Goal: Transaction & Acquisition: Book appointment/travel/reservation

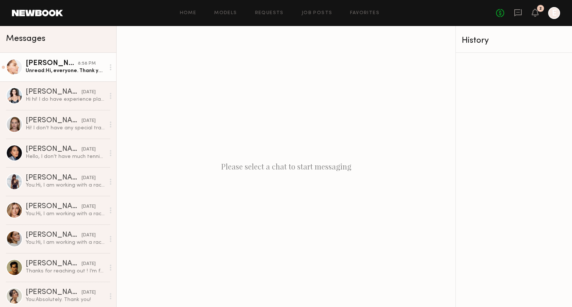
click at [41, 64] on div "Sophia R." at bounding box center [52, 63] width 52 height 7
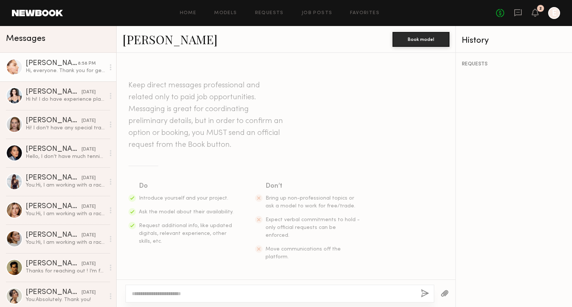
scroll to position [173, 0]
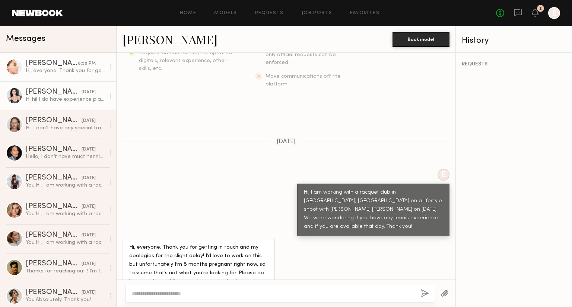
click at [50, 106] on link "Arina M. yesterday Hi hi! I do have experience playing paddle and tennis. Yes I…" at bounding box center [58, 95] width 116 height 29
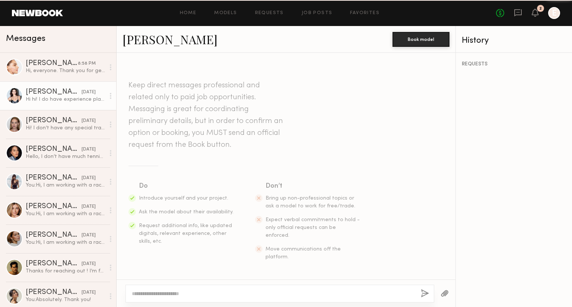
scroll to position [139, 0]
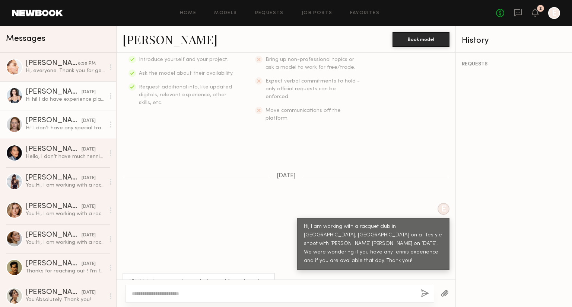
click at [50, 124] on div "Cari F." at bounding box center [54, 120] width 56 height 7
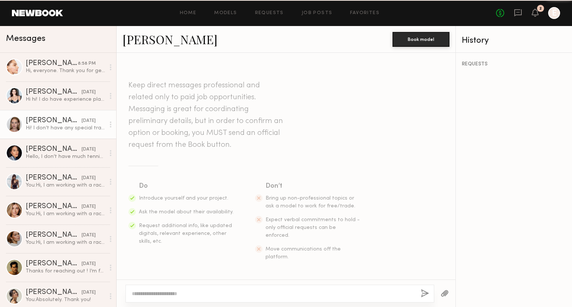
scroll to position [156, 0]
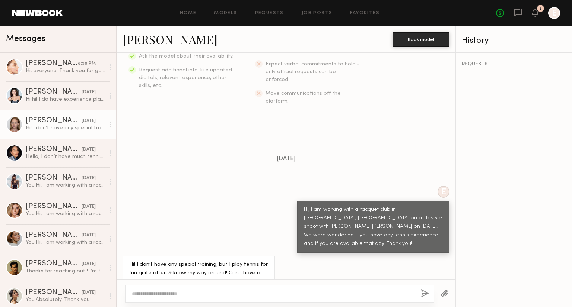
click at [309, 288] on div at bounding box center [279, 294] width 308 height 18
click at [260, 291] on textarea at bounding box center [273, 293] width 283 height 7
click at [150, 44] on link "Cari F." at bounding box center [169, 39] width 95 height 16
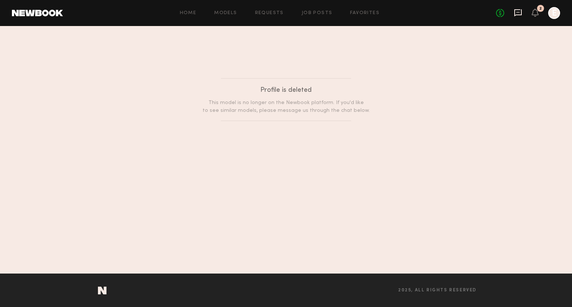
click at [515, 15] on icon at bounding box center [517, 12] width 7 height 7
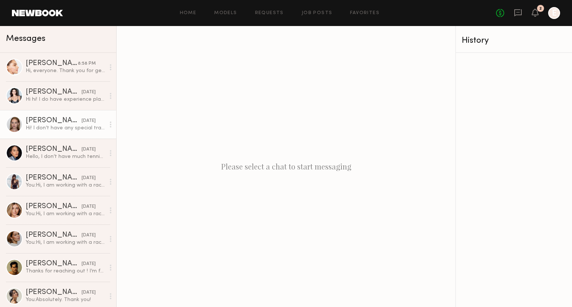
click at [49, 129] on div "Hi! I don’t have any special training, but I play tennis for fun quite often & …" at bounding box center [65, 128] width 79 height 7
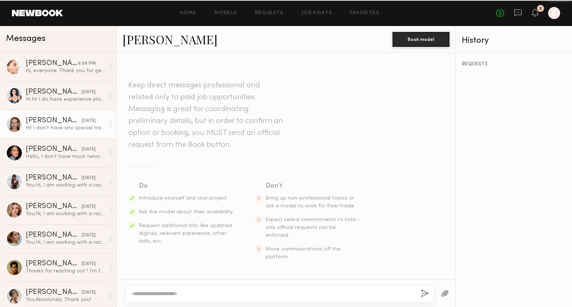
scroll to position [156, 0]
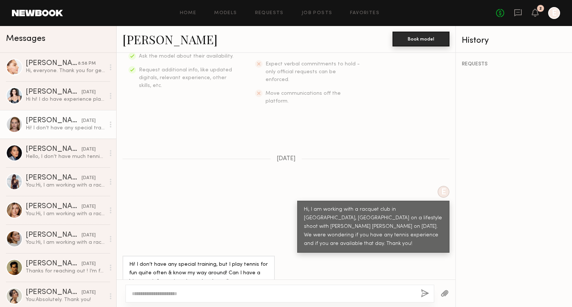
click at [425, 40] on button "Book model" at bounding box center [420, 39] width 57 height 15
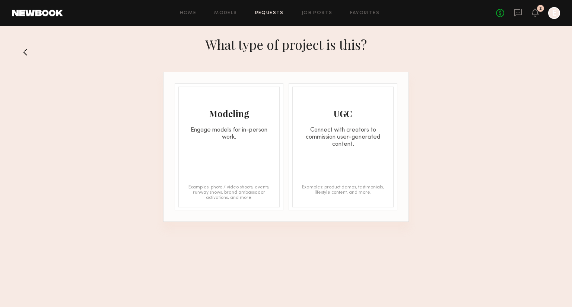
click at [22, 52] on button at bounding box center [28, 52] width 12 height 12
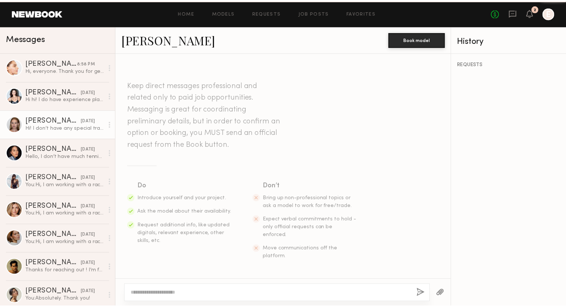
scroll to position [156, 0]
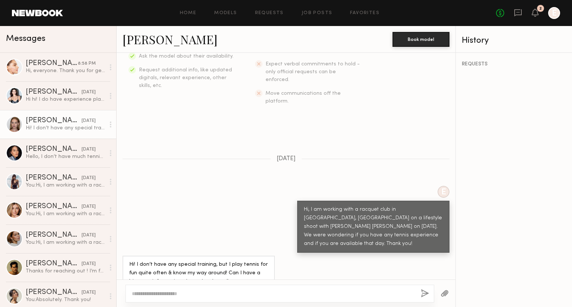
click at [149, 28] on div "Cari F. Book model" at bounding box center [285, 39] width 339 height 27
click at [148, 38] on link "Cari F." at bounding box center [169, 39] width 95 height 16
click at [520, 15] on icon at bounding box center [517, 12] width 7 height 7
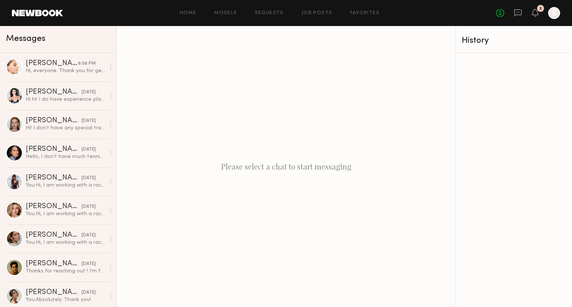
click at [302, 2] on header "Home Models Requests Job Posts Favorites Sign Out No fees up to $5,000 2 E" at bounding box center [286, 13] width 572 height 26
click at [304, 15] on link "Job Posts" at bounding box center [316, 13] width 31 height 5
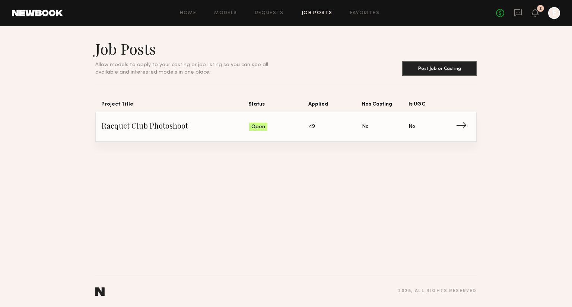
click at [290, 127] on span "Status: Open" at bounding box center [279, 126] width 60 height 11
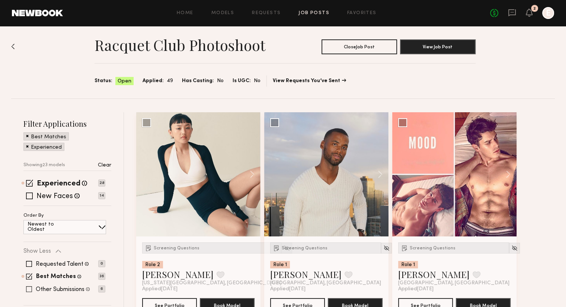
scroll to position [112, 0]
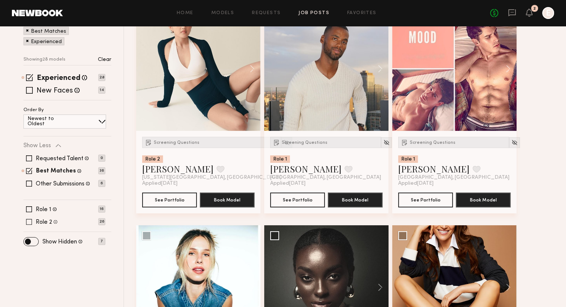
click at [28, 221] on span at bounding box center [29, 222] width 6 height 6
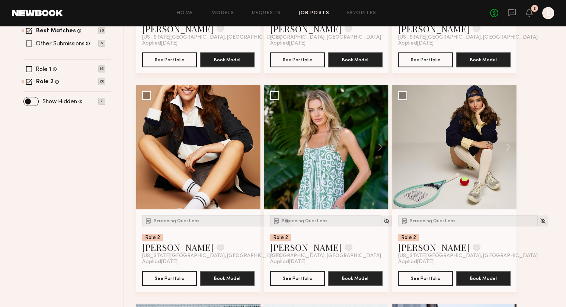
scroll to position [298, 0]
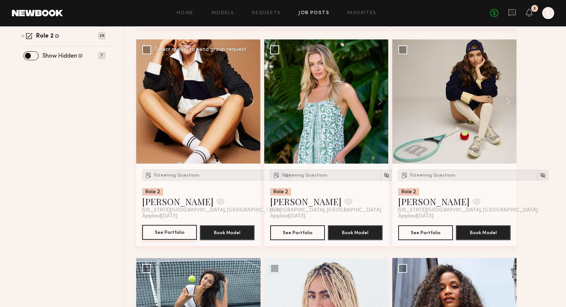
click at [171, 235] on button "See Portfolio" at bounding box center [169, 232] width 55 height 15
click at [176, 177] on span "Screening Questions" at bounding box center [177, 175] width 46 height 4
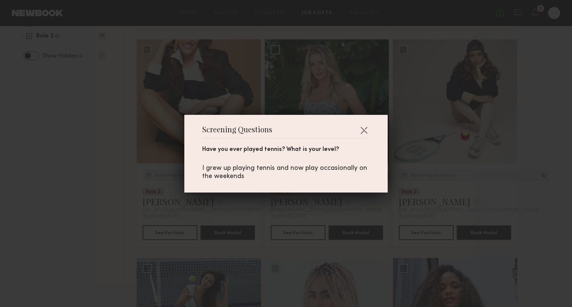
click at [110, 148] on div "Screening Questions Have you ever played tennis? What is your level? I grew up …" at bounding box center [286, 153] width 572 height 307
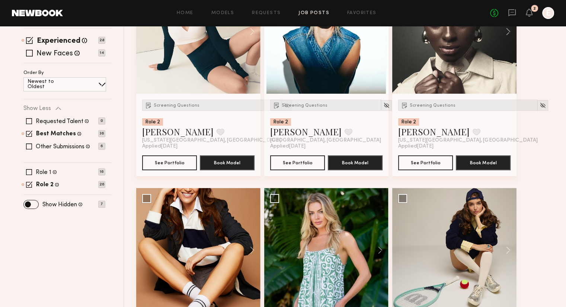
scroll to position [74, 0]
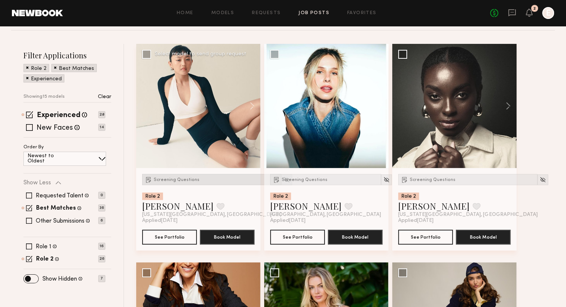
click at [182, 178] on span "Screening Questions" at bounding box center [177, 180] width 46 height 4
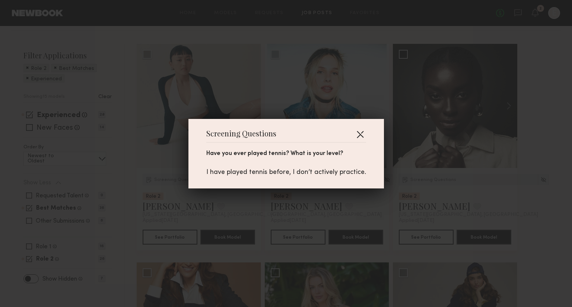
click at [359, 135] on button "button" at bounding box center [360, 134] width 12 height 12
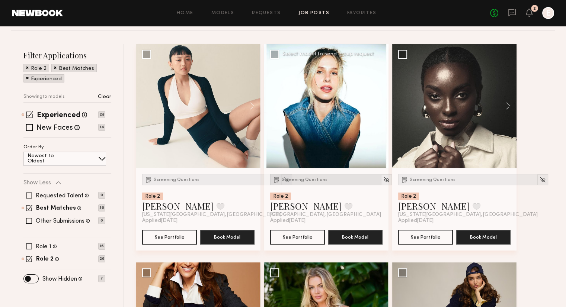
click at [318, 182] on span "Screening Questions" at bounding box center [305, 180] width 46 height 4
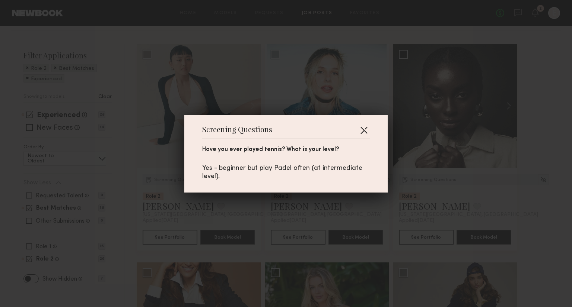
click at [365, 131] on button "button" at bounding box center [364, 130] width 12 height 12
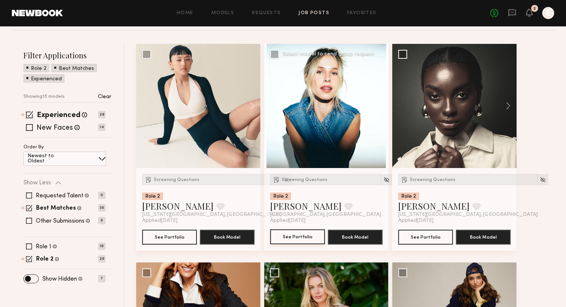
click at [297, 241] on button "See Portfolio" at bounding box center [297, 237] width 55 height 15
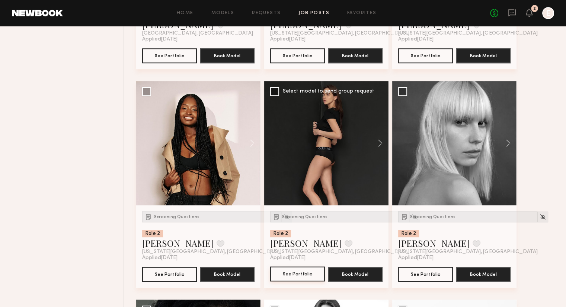
scroll to position [707, 0]
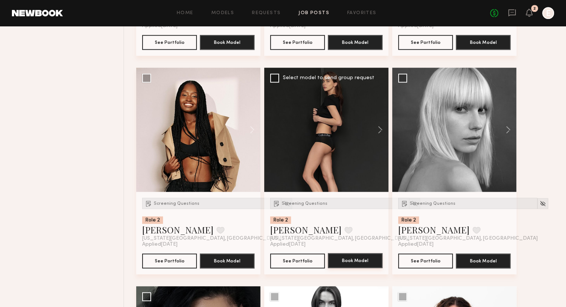
click at [346, 259] on button "Book Model" at bounding box center [355, 260] width 55 height 15
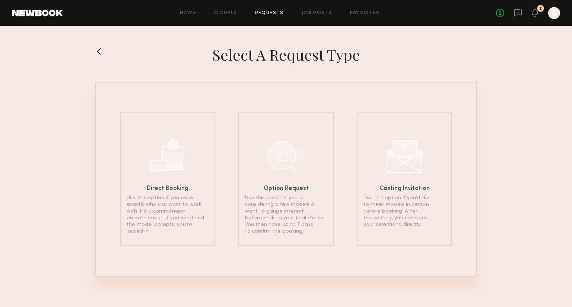
click at [106, 58] on div at bounding box center [111, 54] width 33 height 19
click at [103, 52] on button at bounding box center [101, 51] width 12 height 12
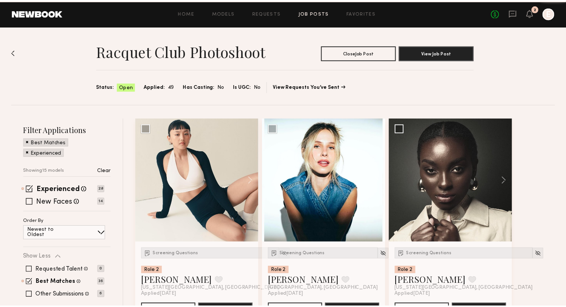
scroll to position [707, 0]
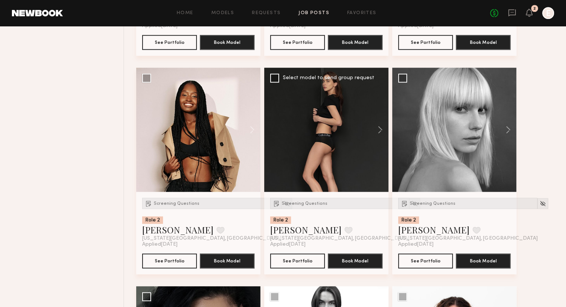
click at [321, 167] on div at bounding box center [326, 130] width 124 height 124
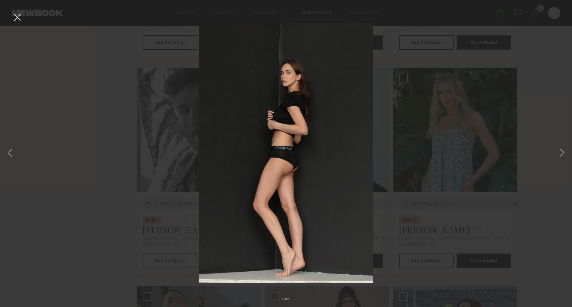
click at [18, 18] on button at bounding box center [17, 17] width 12 height 13
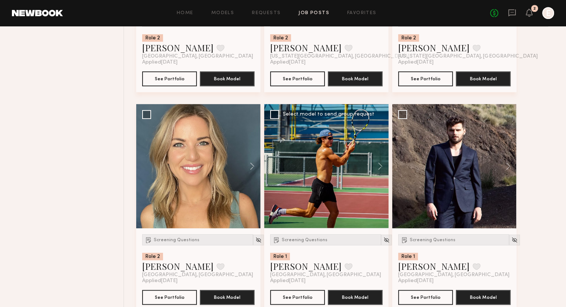
scroll to position [484, 0]
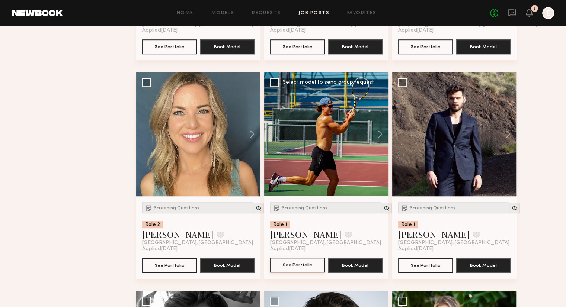
click at [314, 264] on button "See Portfolio" at bounding box center [297, 265] width 55 height 15
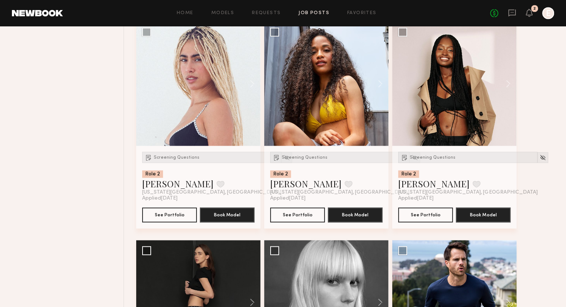
scroll to position [1377, 0]
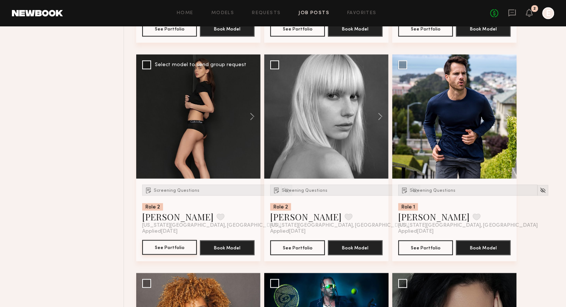
click at [171, 243] on button "See Portfolio" at bounding box center [169, 247] width 55 height 15
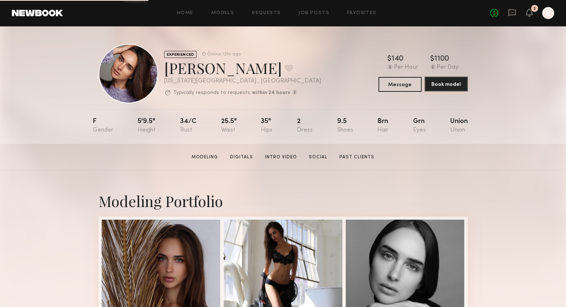
click at [436, 84] on button "Book model" at bounding box center [446, 84] width 43 height 15
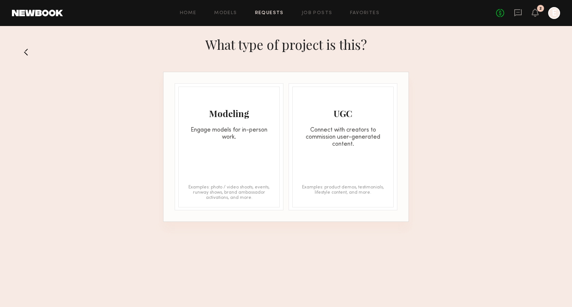
click at [285, 152] on div "Modeling Engage models for in-person work. Examples: photo / video shoots, even…" at bounding box center [285, 147] width 245 height 150
click at [269, 155] on div "Modeling Engage models for in-person work. Examples: photo / video shoots, even…" at bounding box center [228, 147] width 101 height 121
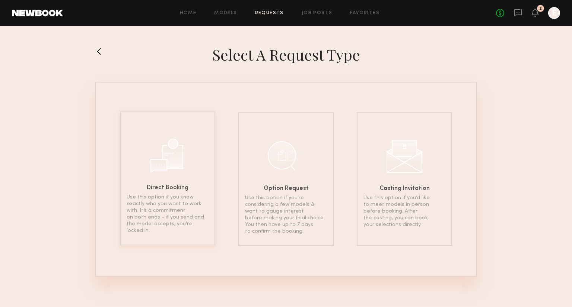
click at [177, 185] on h6 "Direct Booking" at bounding box center [168, 188] width 42 height 6
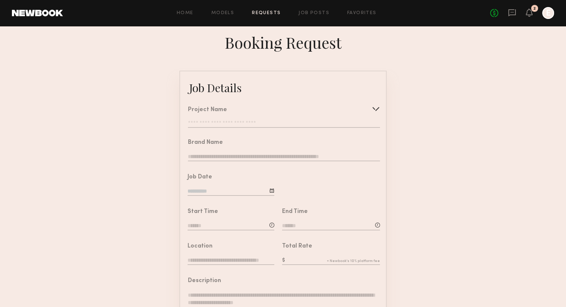
click at [314, 116] on div "Project Name Create Use recent modeling project Racquet Club Photoshoot" at bounding box center [284, 117] width 192 height 21
click at [369, 108] on div "Project Name" at bounding box center [284, 110] width 192 height 6
click at [372, 111] on div at bounding box center [376, 109] width 12 height 12
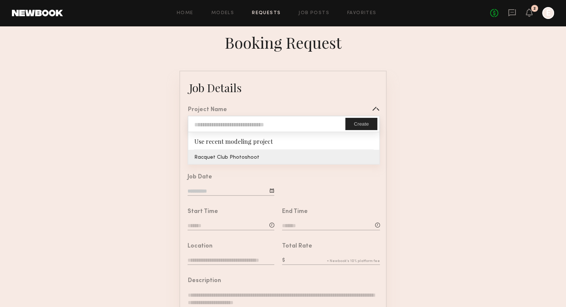
type input "**********"
type textarea "**********"
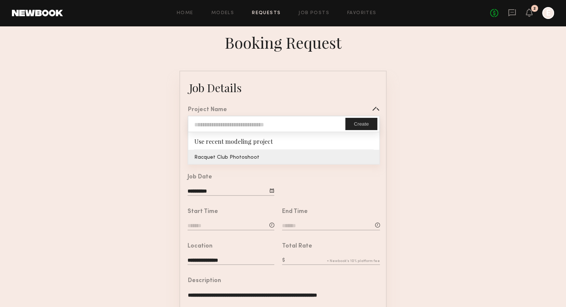
click at [309, 163] on common-border "**********" at bounding box center [282, 278] width 207 height 415
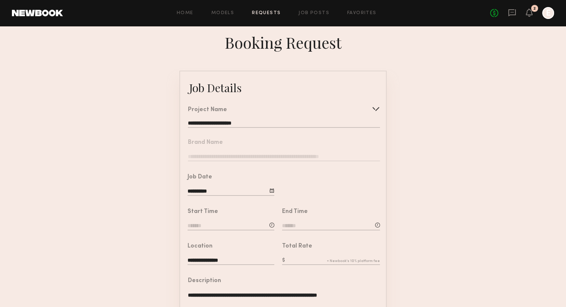
scroll to position [74, 0]
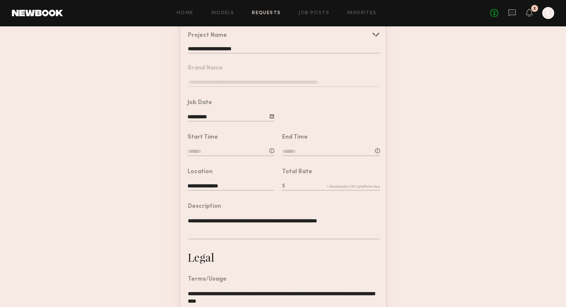
click at [224, 156] on input at bounding box center [231, 152] width 87 height 8
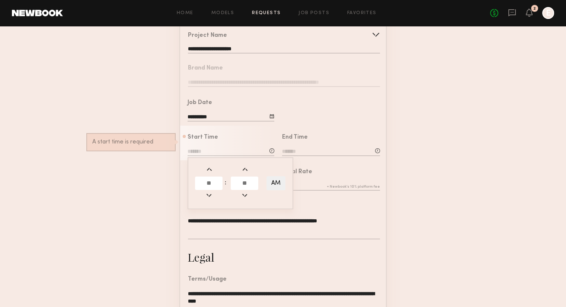
click at [214, 197] on td at bounding box center [209, 197] width 29 height 11
click at [213, 189] on input "text" at bounding box center [209, 183] width 28 height 13
type input "**"
click at [249, 186] on input "text" at bounding box center [245, 183] width 28 height 13
type input "**"
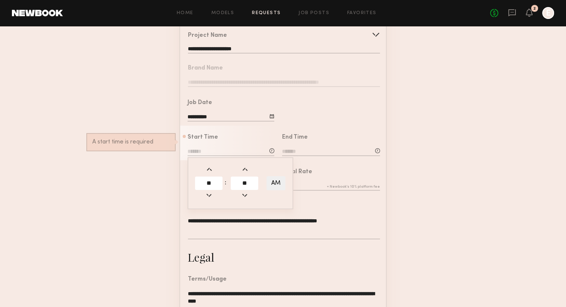
type input "*******"
click at [292, 149] on div "End Time" at bounding box center [331, 146] width 98 height 23
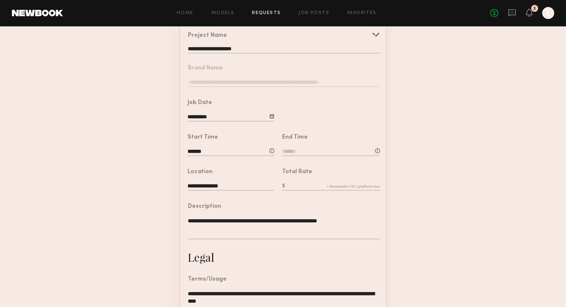
click at [298, 156] on input at bounding box center [331, 152] width 98 height 8
click at [307, 190] on input "text" at bounding box center [303, 183] width 28 height 13
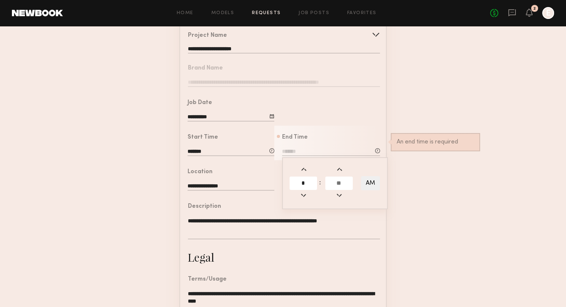
type input "*"
click at [335, 188] on input "text" at bounding box center [339, 183] width 28 height 13
type input "**"
type input "*******"
type input "**"
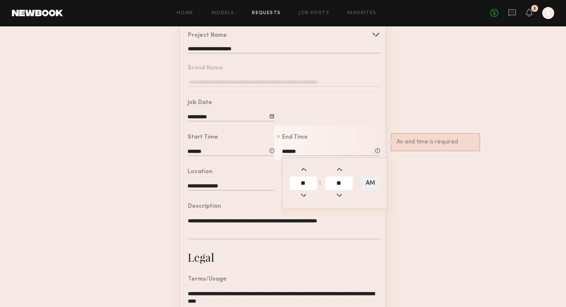
click at [369, 191] on button "AM" at bounding box center [370, 183] width 19 height 14
type input "*******"
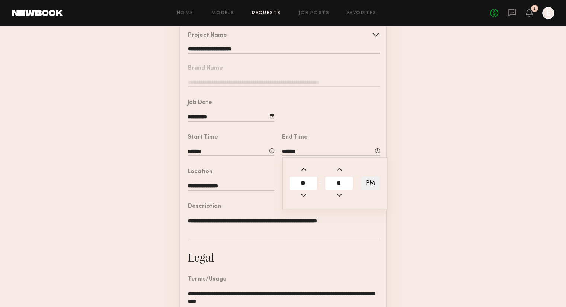
click at [423, 196] on form "**********" at bounding box center [283, 203] width 566 height 415
click at [310, 188] on div "Total Rate" at bounding box center [331, 180] width 98 height 23
click at [310, 191] on input "text" at bounding box center [331, 187] width 98 height 8
type input "***"
click at [458, 222] on form "**********" at bounding box center [283, 203] width 566 height 415
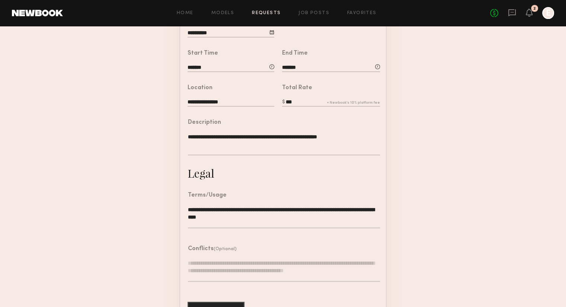
scroll to position [186, 0]
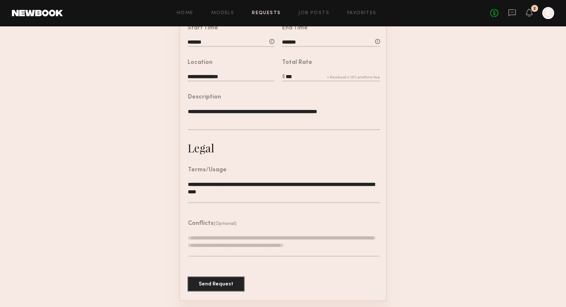
click at [265, 252] on textarea at bounding box center [284, 245] width 192 height 22
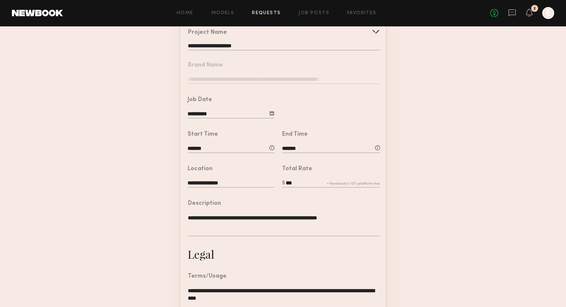
scroll to position [74, 0]
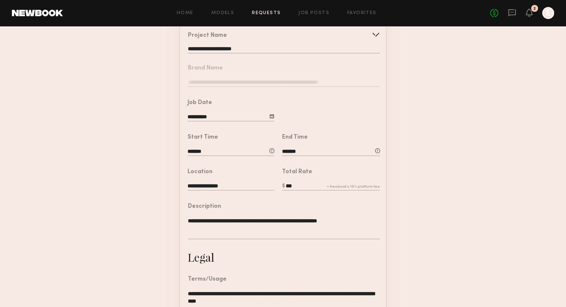
click at [285, 156] on input "*******" at bounding box center [331, 152] width 98 height 8
click at [302, 174] on span at bounding box center [304, 170] width 8 height 8
type input "*******"
type input "**"
click at [307, 200] on td at bounding box center [303, 197] width 29 height 11
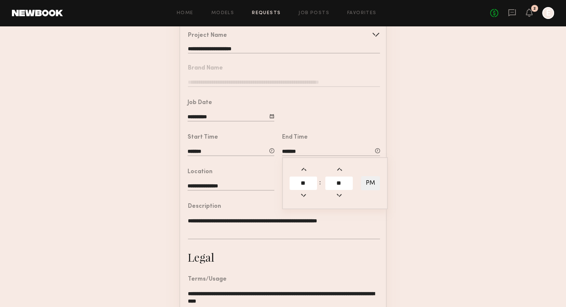
click at [307, 199] on span at bounding box center [304, 195] width 8 height 8
type input "*******"
type input "**"
click at [305, 199] on span at bounding box center [304, 195] width 8 height 8
type input "********"
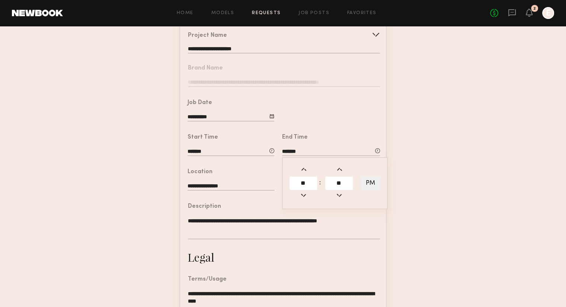
type input "**"
click at [464, 156] on form "**********" at bounding box center [283, 203] width 566 height 415
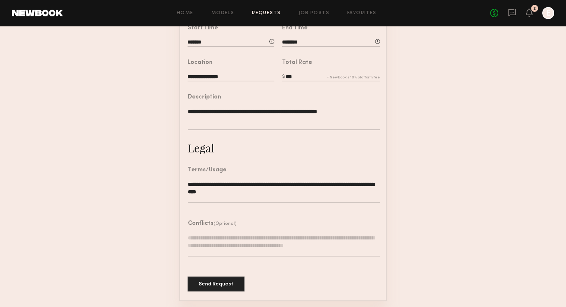
scroll to position [194, 0]
click at [212, 289] on button "Send Request" at bounding box center [216, 283] width 57 height 15
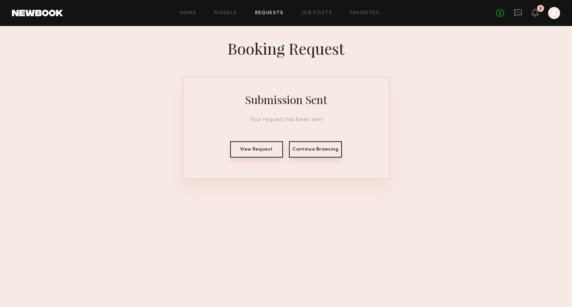
click at [243, 157] on button "View Request" at bounding box center [256, 149] width 53 height 16
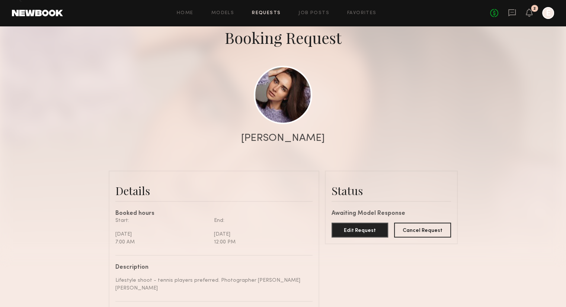
scroll to position [41, 0]
click at [271, 13] on link "Requests" at bounding box center [266, 13] width 29 height 5
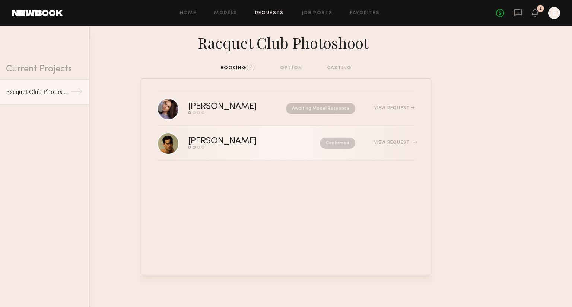
click at [380, 149] on div "Noah S. Send request Model response Review hours worked Pay model Confirmed Vie…" at bounding box center [301, 143] width 227 height 12
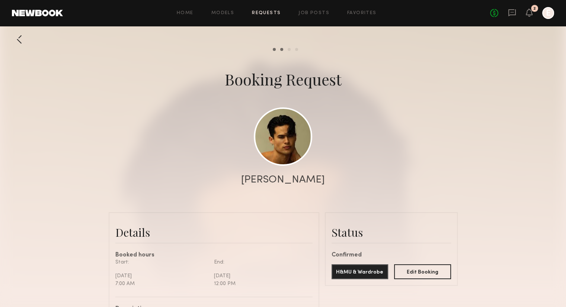
click at [262, 15] on link "Requests" at bounding box center [266, 13] width 29 height 5
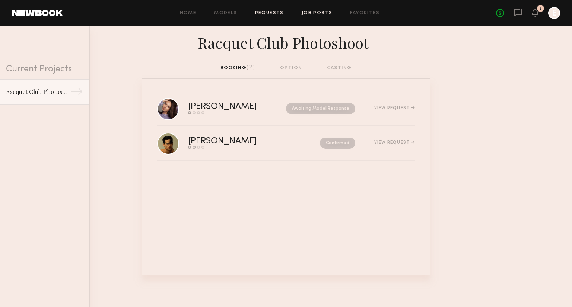
click at [303, 13] on link "Job Posts" at bounding box center [316, 13] width 31 height 5
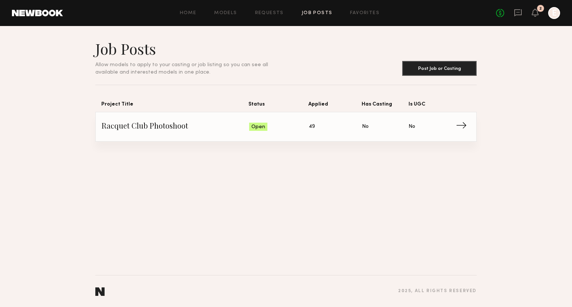
click at [272, 124] on span "Status: Open" at bounding box center [279, 126] width 60 height 11
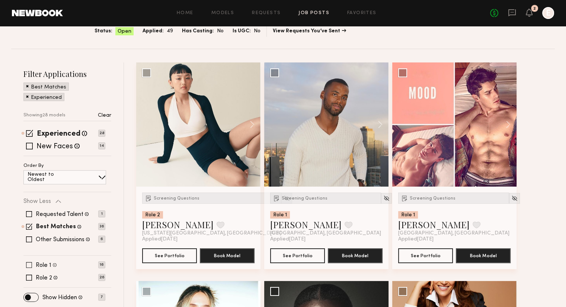
scroll to position [57, 0]
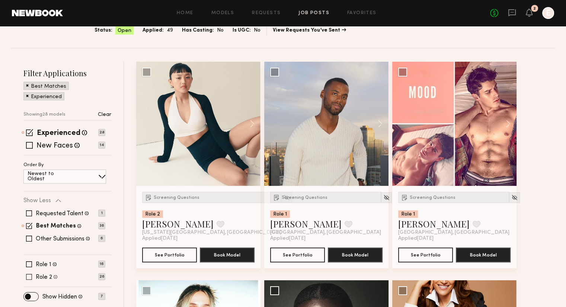
click at [27, 276] on span at bounding box center [29, 277] width 6 height 6
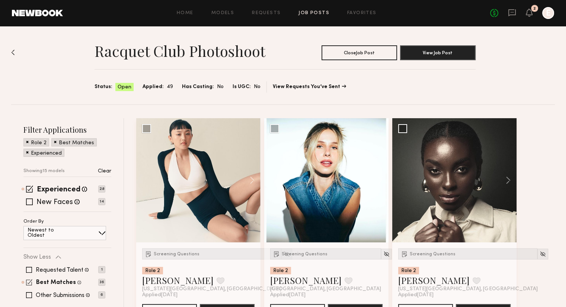
click at [28, 283] on span at bounding box center [29, 282] width 6 height 6
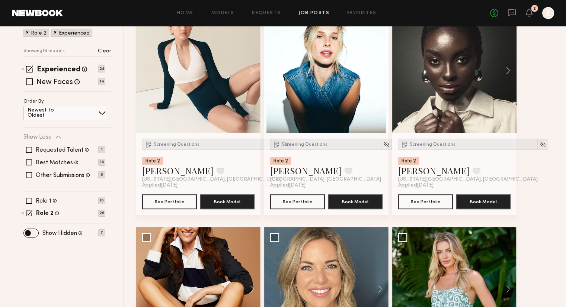
scroll to position [110, 0]
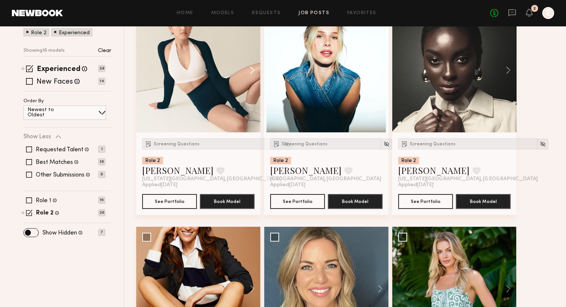
click at [253, 71] on button at bounding box center [249, 70] width 24 height 124
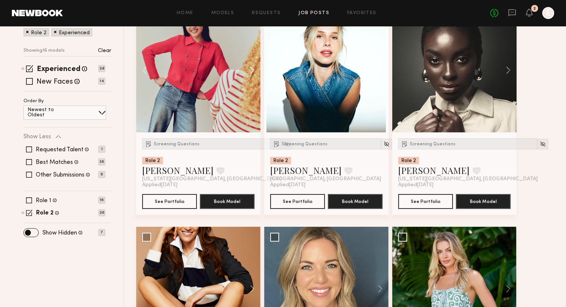
scroll to position [82, 0]
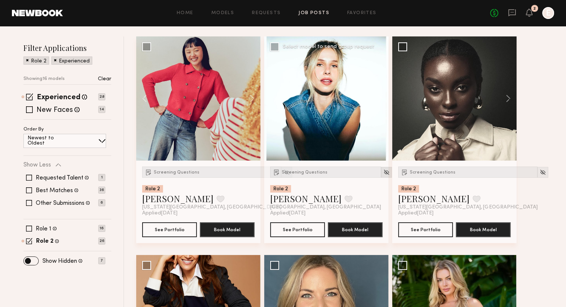
click at [381, 172] on div at bounding box center [386, 172] width 11 height 11
click at [253, 96] on button at bounding box center [249, 98] width 24 height 124
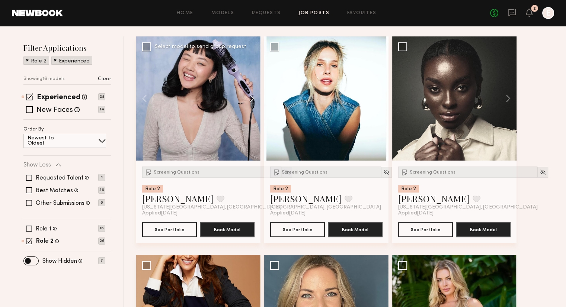
click at [253, 96] on button at bounding box center [249, 98] width 24 height 124
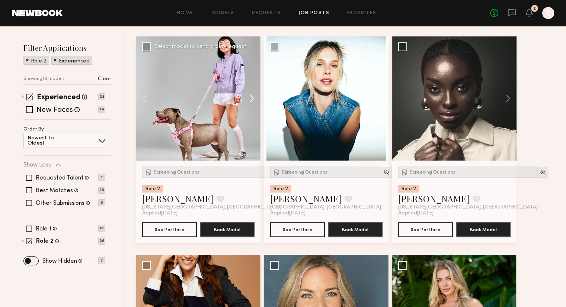
click at [253, 96] on button at bounding box center [249, 98] width 24 height 124
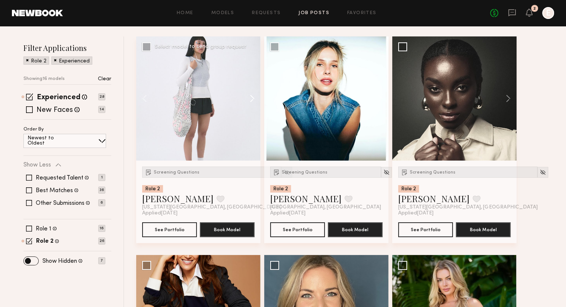
click at [253, 96] on button at bounding box center [249, 98] width 24 height 124
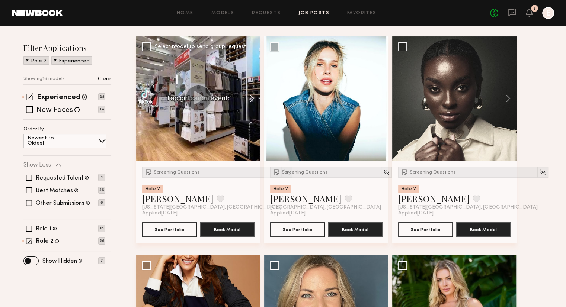
click at [253, 96] on button at bounding box center [249, 98] width 24 height 124
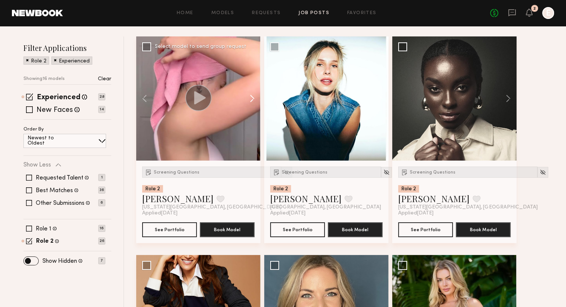
click at [253, 96] on button at bounding box center [249, 98] width 24 height 124
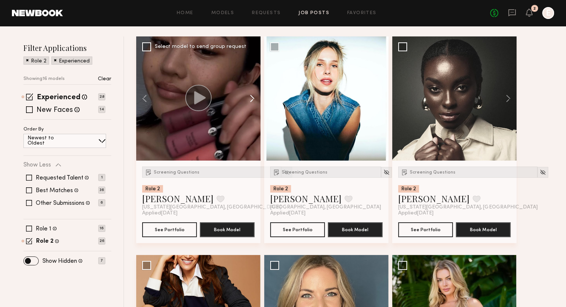
click at [253, 96] on button at bounding box center [249, 98] width 24 height 124
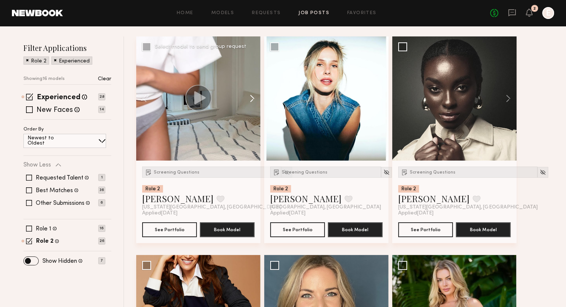
click at [253, 96] on button at bounding box center [249, 98] width 24 height 124
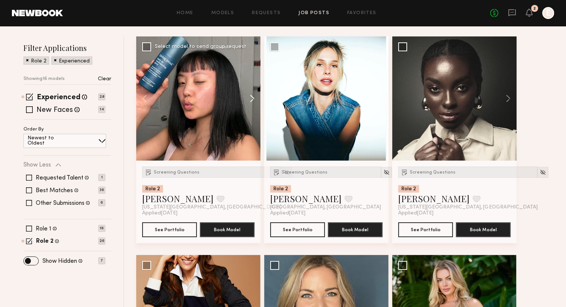
click at [253, 96] on button at bounding box center [249, 98] width 24 height 124
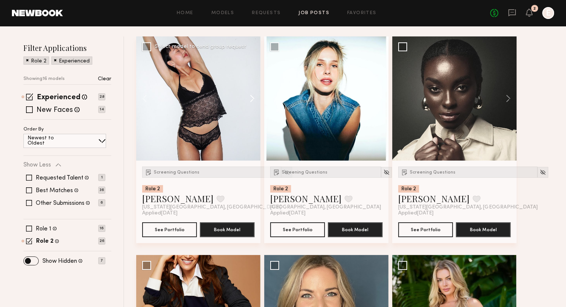
click at [253, 96] on button at bounding box center [249, 98] width 24 height 124
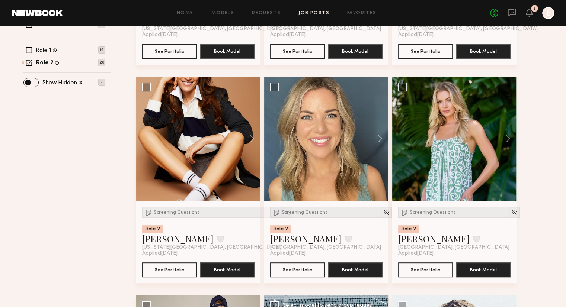
scroll to position [220, 0]
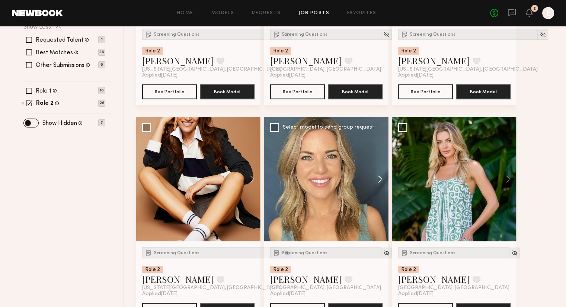
click at [377, 182] on button at bounding box center [377, 179] width 24 height 124
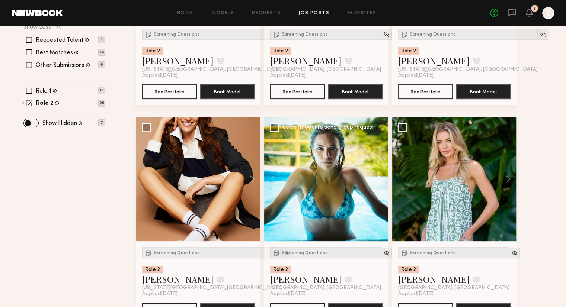
click at [377, 182] on button at bounding box center [377, 179] width 24 height 124
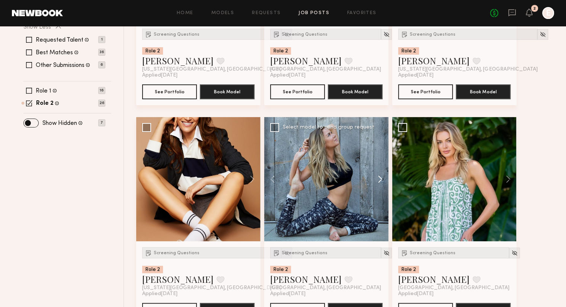
click at [377, 182] on button at bounding box center [377, 179] width 24 height 124
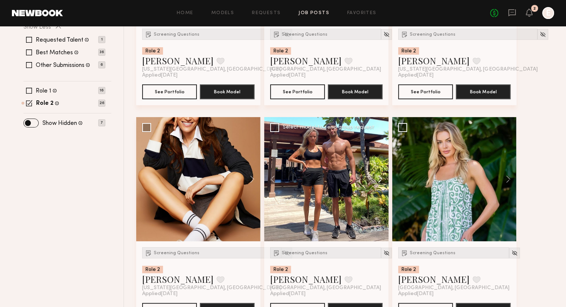
click at [377, 182] on button at bounding box center [377, 179] width 24 height 124
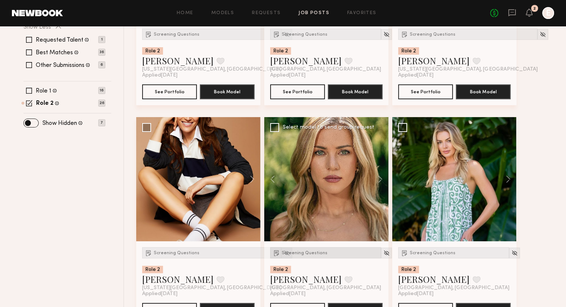
click at [317, 251] on span "Screening Questions" at bounding box center [305, 253] width 46 height 4
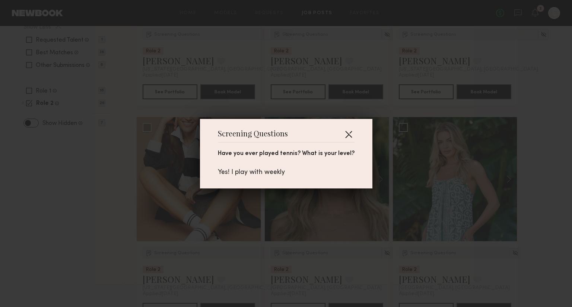
click at [343, 135] on button "button" at bounding box center [348, 134] width 12 height 12
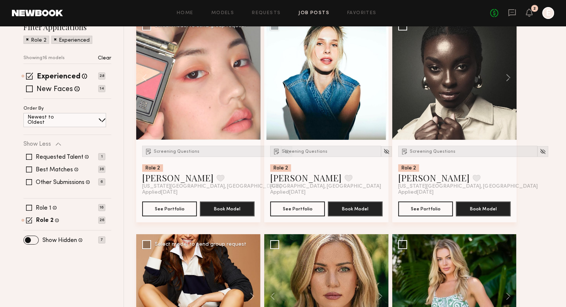
scroll to position [88, 0]
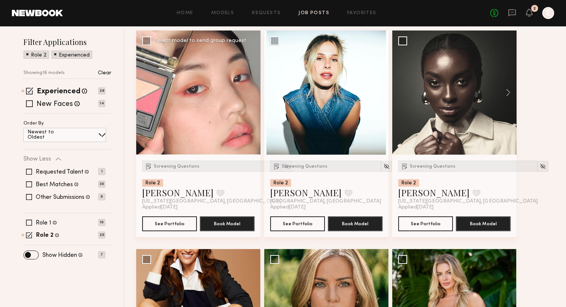
click at [180, 173] on div "Screening Questions Role 2 Lin M. Favorite New York City, NY" at bounding box center [211, 183] width 139 height 44
click at [180, 169] on span "Screening Questions" at bounding box center [177, 166] width 46 height 4
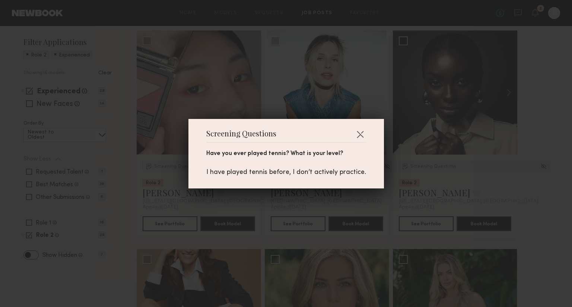
click at [300, 102] on div "Screening Questions Have you ever played tennis? What is your level? I have pla…" at bounding box center [286, 153] width 572 height 307
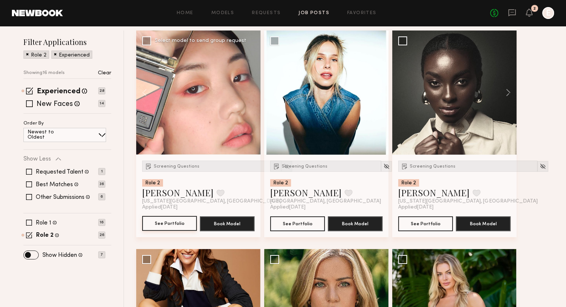
click at [173, 224] on button "See Portfolio" at bounding box center [169, 223] width 55 height 15
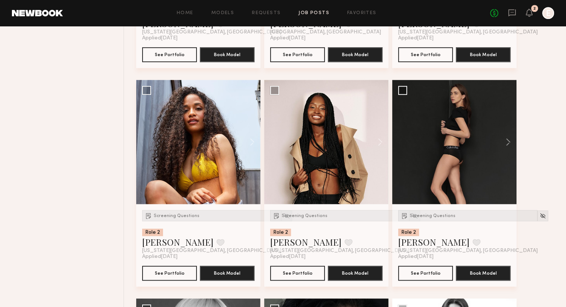
scroll to position [695, 0]
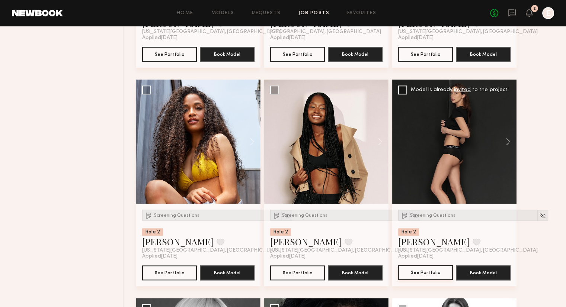
click at [415, 273] on button "See Portfolio" at bounding box center [425, 272] width 55 height 15
click at [432, 268] on button "See Portfolio" at bounding box center [425, 272] width 55 height 15
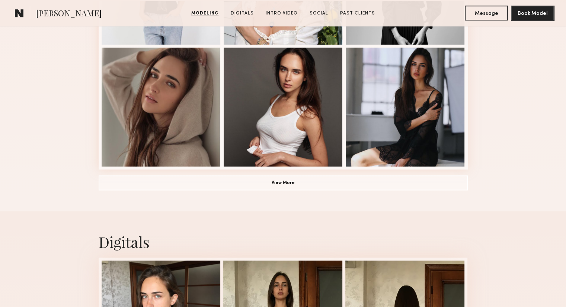
scroll to position [539, 0]
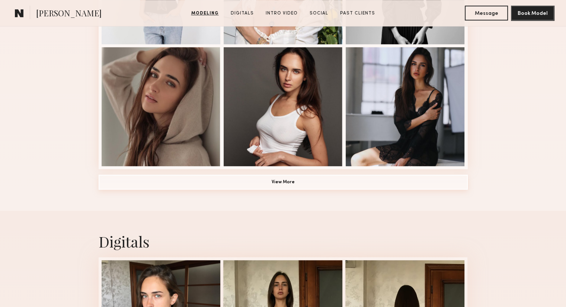
click at [275, 185] on button "View More" at bounding box center [283, 182] width 369 height 15
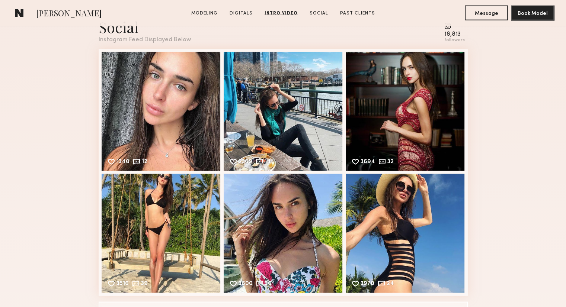
scroll to position [1823, 0]
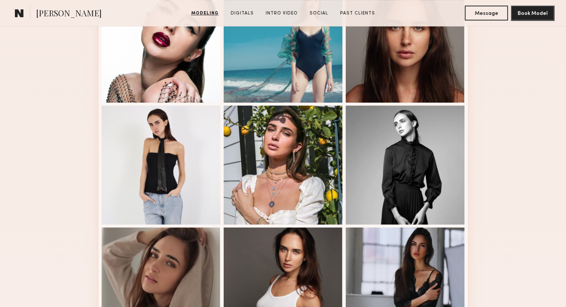
click at [283, 150] on div at bounding box center [283, 165] width 119 height 119
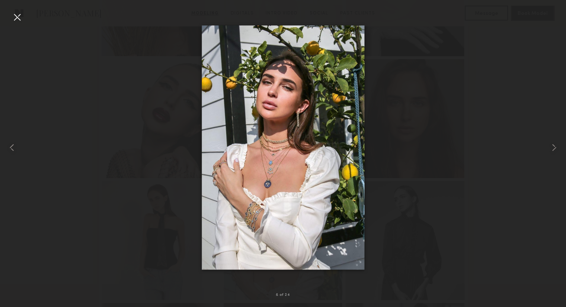
scroll to position [283, 0]
click at [19, 25] on div at bounding box center [11, 148] width 23 height 272
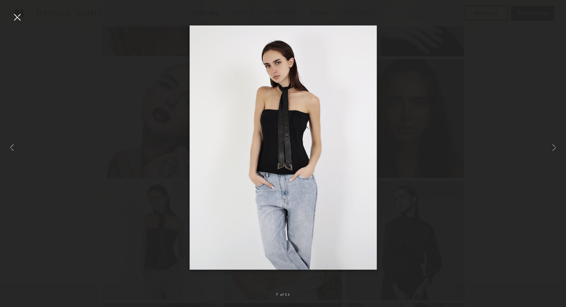
click at [15, 16] on div at bounding box center [17, 17] width 12 height 12
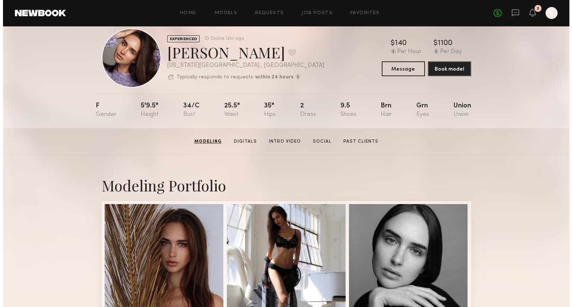
scroll to position [0, 0]
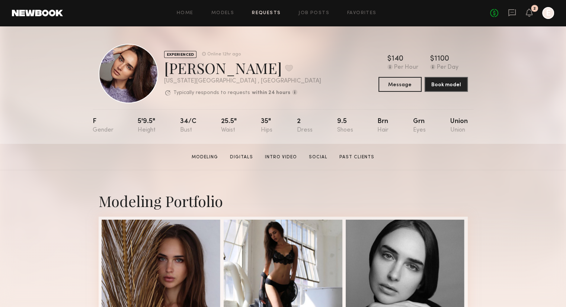
click at [267, 11] on link "Requests" at bounding box center [266, 13] width 29 height 5
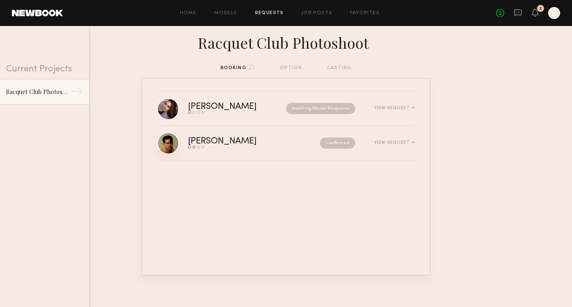
click at [175, 145] on link at bounding box center [168, 143] width 22 height 22
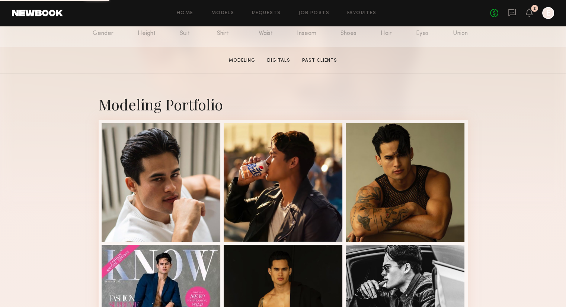
scroll to position [103, 0]
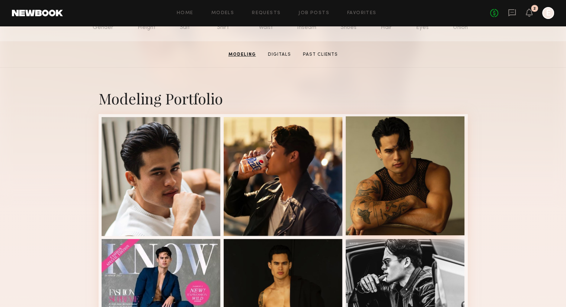
drag, startPoint x: 389, startPoint y: 214, endPoint x: 373, endPoint y: 186, distance: 32.6
click at [373, 186] on div at bounding box center [405, 175] width 119 height 119
